Goal: Task Accomplishment & Management: Use online tool/utility

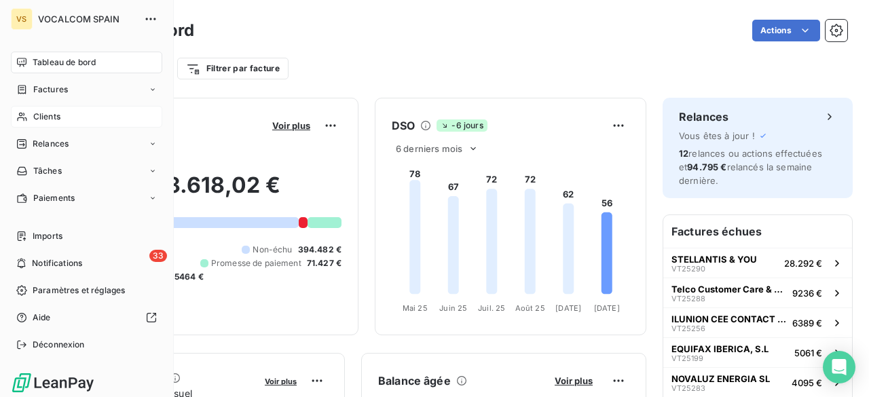
click at [39, 117] on span "Clients" at bounding box center [46, 117] width 27 height 12
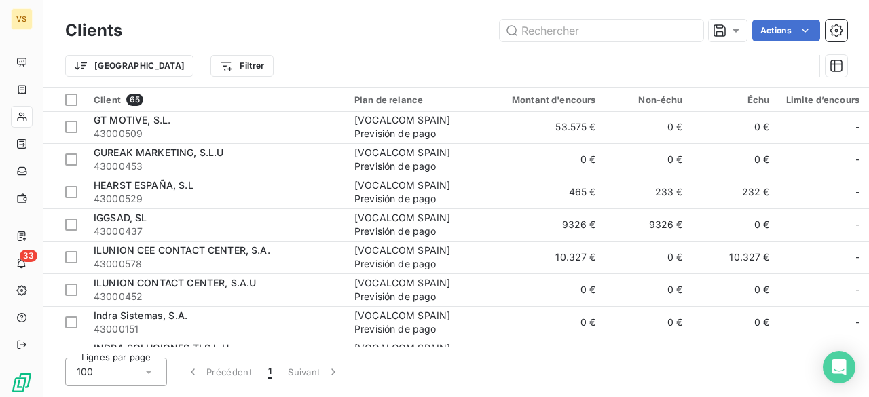
scroll to position [1086, 0]
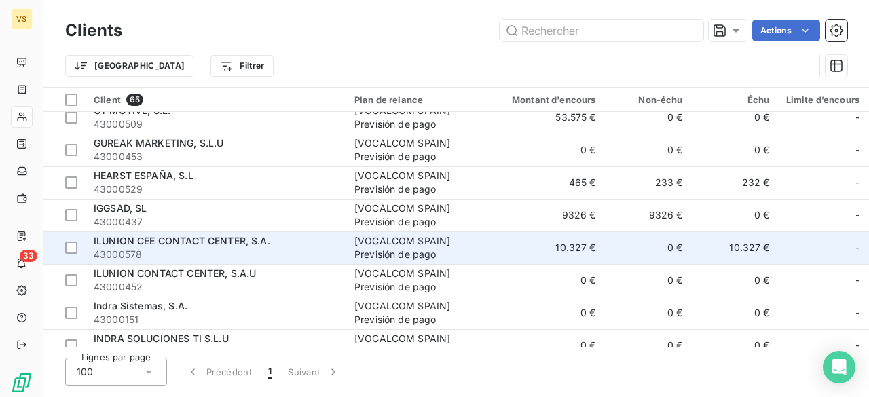
click at [205, 239] on span "ILUNION CEE CONTACT CENTER, S.A." at bounding box center [182, 241] width 176 height 12
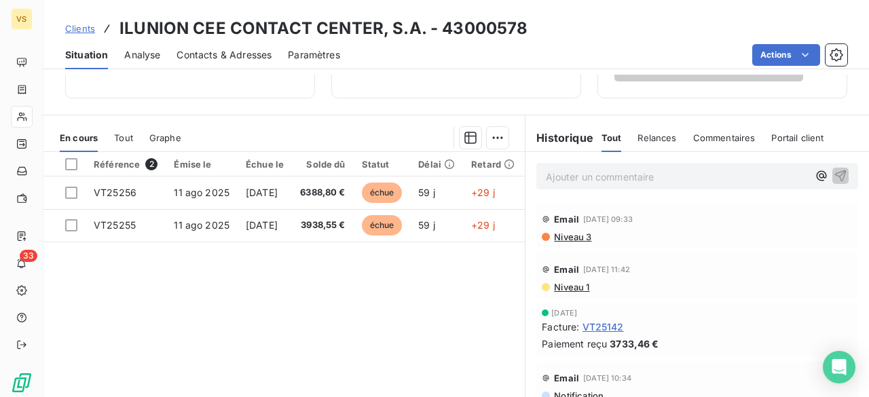
scroll to position [329, 0]
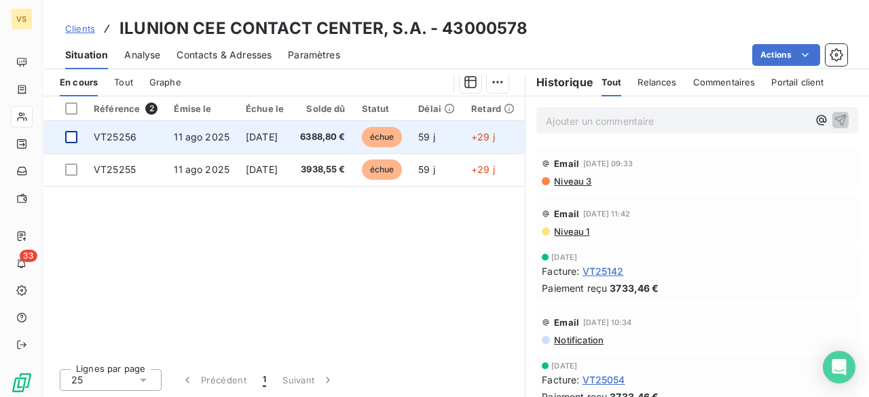
click at [72, 135] on div at bounding box center [71, 137] width 12 height 12
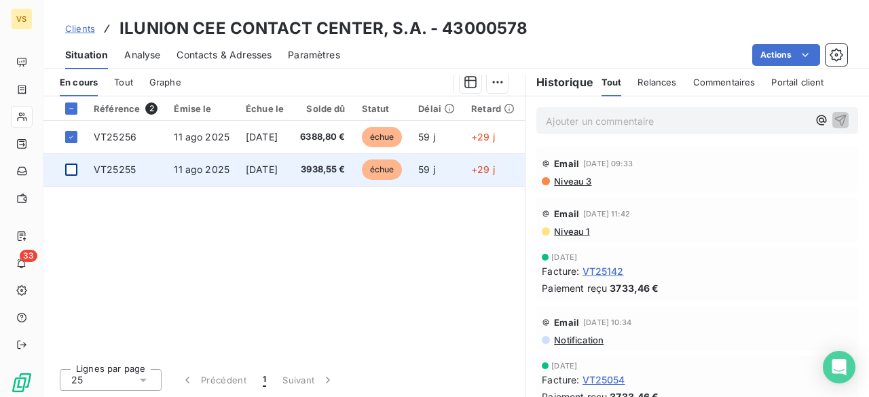
click at [70, 168] on div at bounding box center [71, 170] width 12 height 12
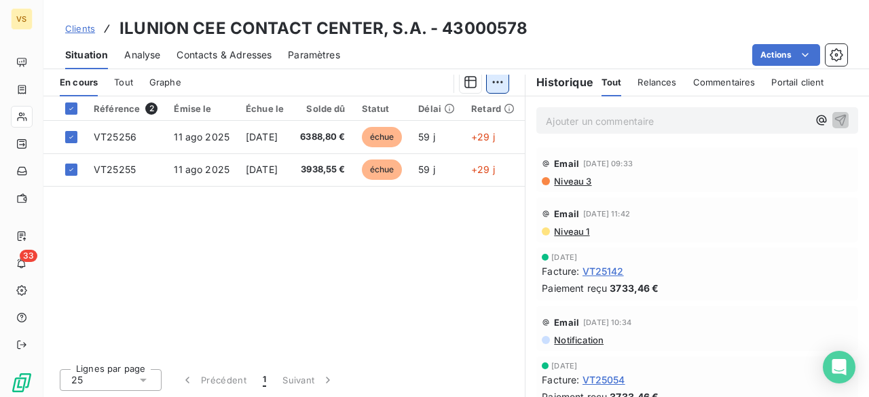
click at [494, 83] on html "VS 33 Clients ILUNION CEE CONTACT CENTER, S.A. - 43000578 Situation Analyse Con…" at bounding box center [434, 198] width 869 height 397
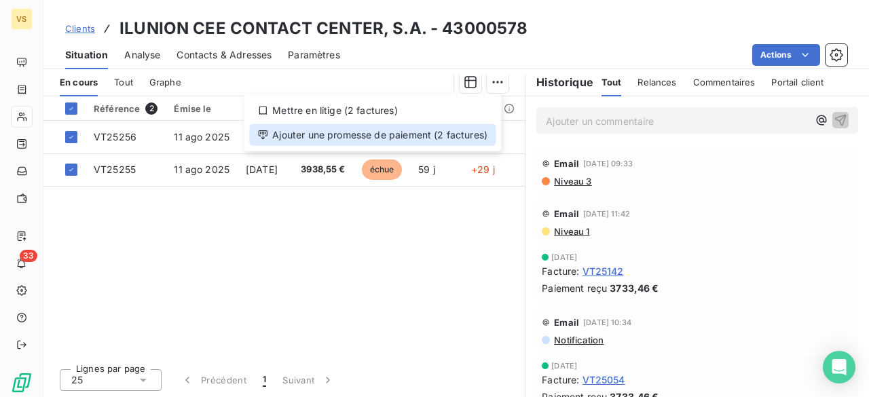
click at [422, 132] on div "Ajouter une promesse de paiement (2 factures)" at bounding box center [372, 135] width 246 height 22
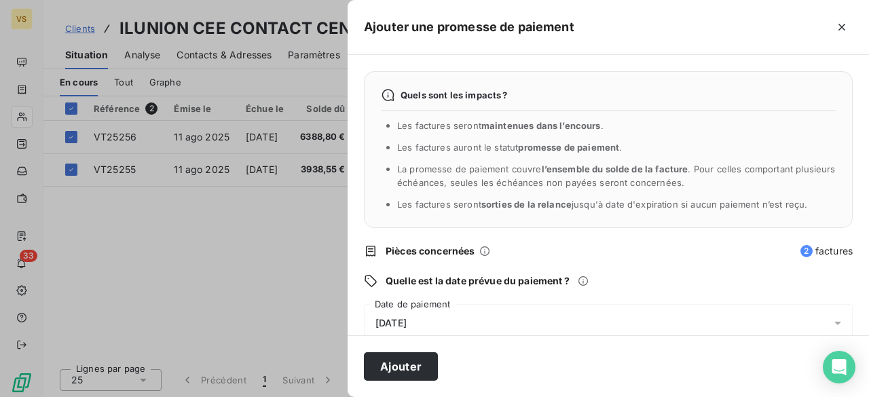
click at [834, 324] on icon at bounding box center [837, 323] width 7 height 3
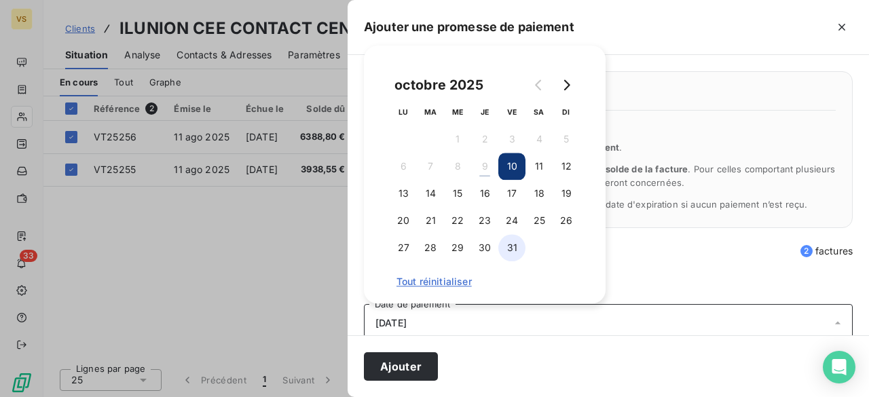
click at [514, 246] on button "31" at bounding box center [511, 247] width 27 height 27
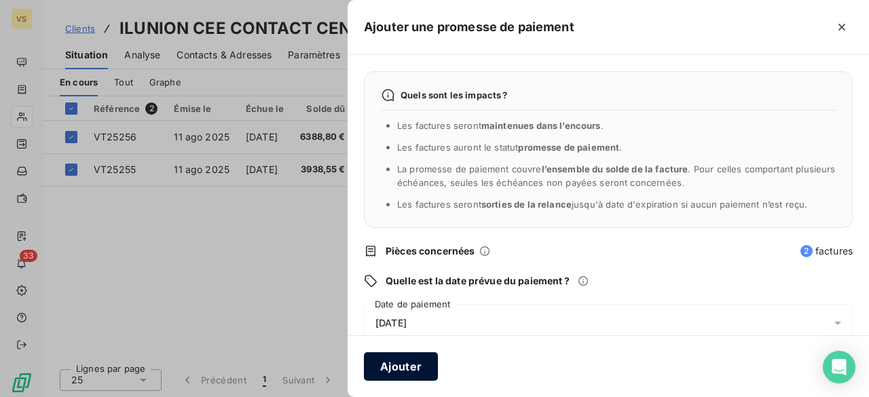
click at [414, 367] on button "Ajouter" at bounding box center [401, 366] width 74 height 29
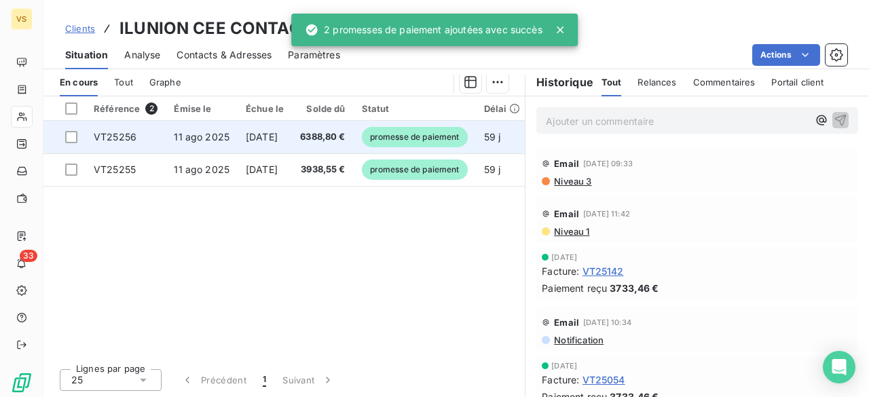
scroll to position [282, 0]
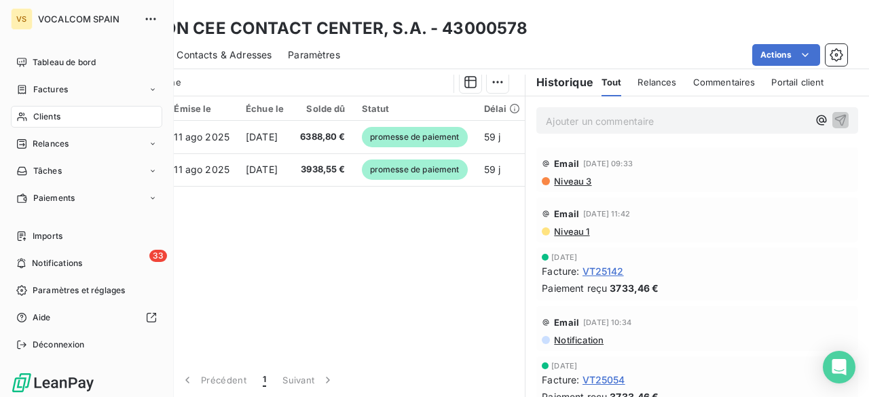
click at [39, 113] on span "Clients" at bounding box center [46, 117] width 27 height 12
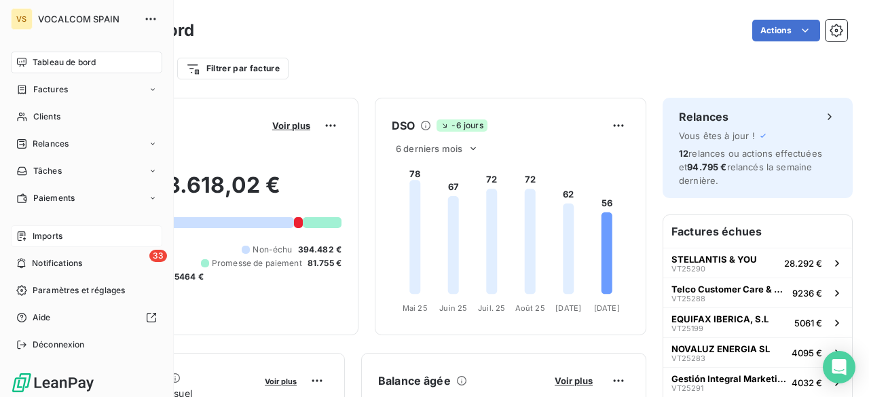
click at [34, 244] on div "Imports" at bounding box center [86, 236] width 151 height 22
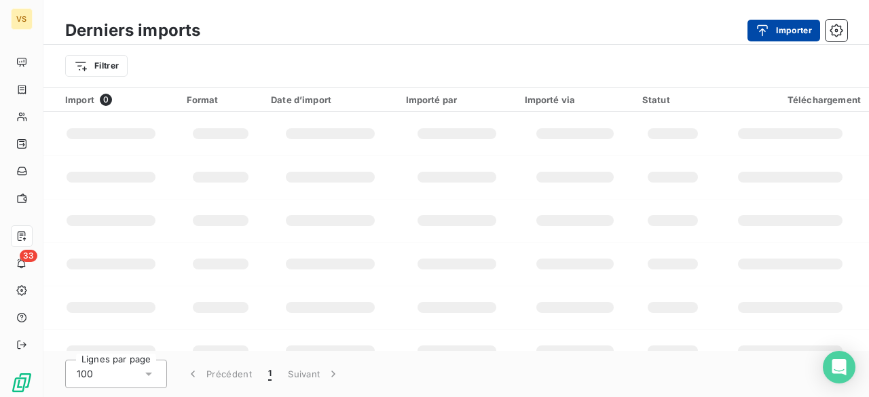
click at [764, 30] on icon "button" at bounding box center [763, 30] width 11 height 12
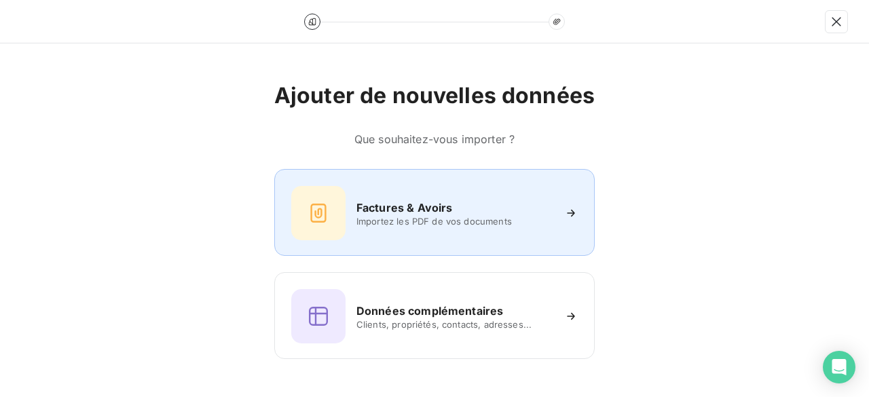
click at [375, 206] on h6 "Factures & Avoirs" at bounding box center [404, 208] width 96 height 16
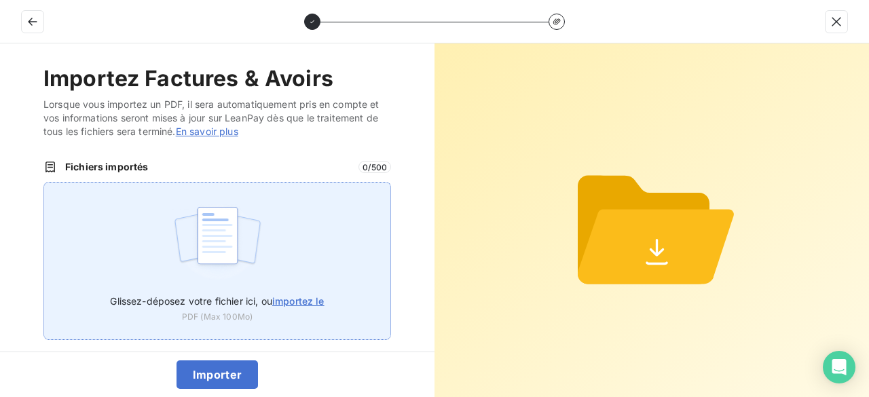
click at [296, 305] on span "importez le" at bounding box center [298, 301] width 52 height 12
click at [44, 183] on input "Glissez-déposez votre fichier ici, ou importez le" at bounding box center [43, 182] width 1 height 1
type input "C:\fakepath\VT25307.pdf"
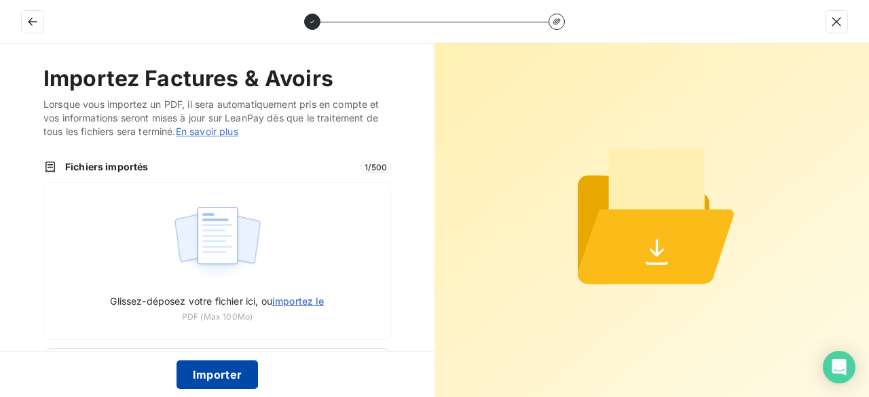
click at [215, 375] on button "Importer" at bounding box center [217, 374] width 82 height 29
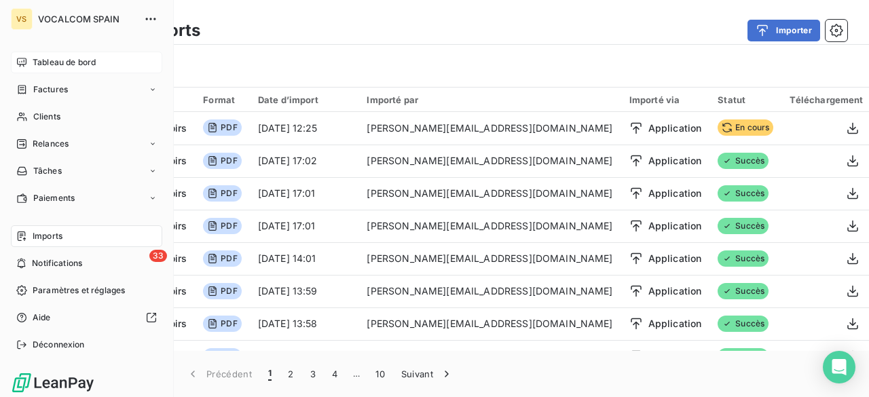
click at [43, 60] on span "Tableau de bord" at bounding box center [64, 62] width 63 height 12
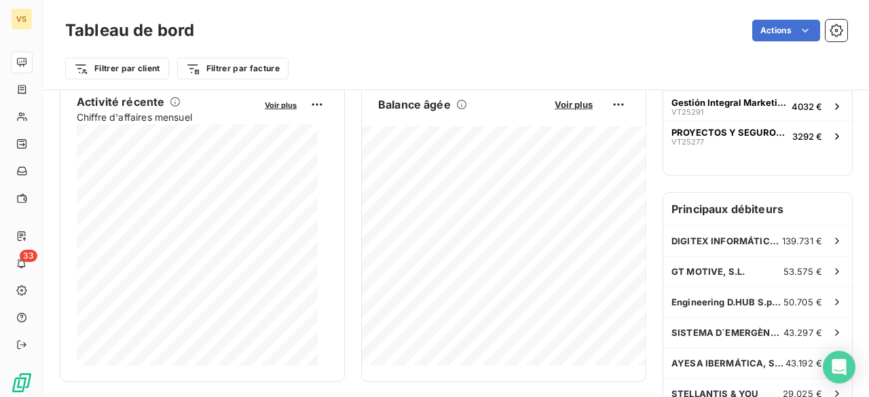
scroll to position [273, 0]
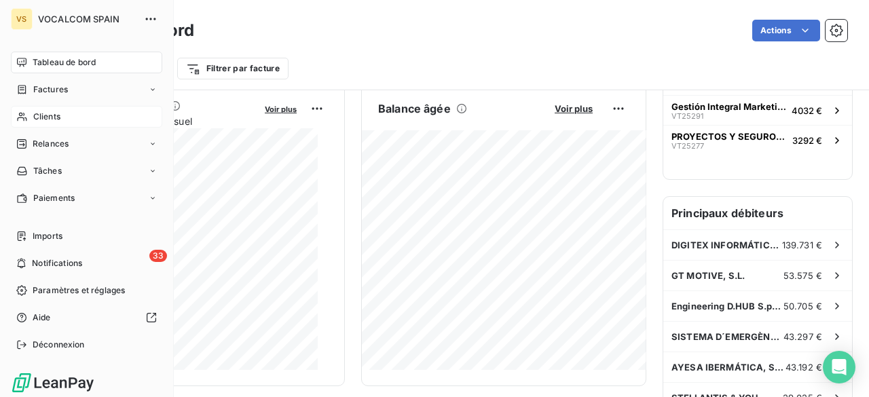
click at [35, 113] on span "Clients" at bounding box center [46, 117] width 27 height 12
